Goal: Task Accomplishment & Management: Manage account settings

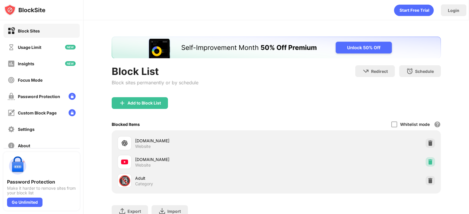
click at [427, 160] on img at bounding box center [430, 162] width 6 height 6
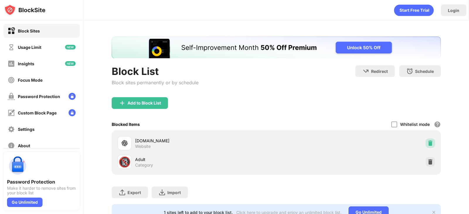
click at [427, 141] on img at bounding box center [430, 143] width 6 height 6
